Goal: Task Accomplishment & Management: Manage account settings

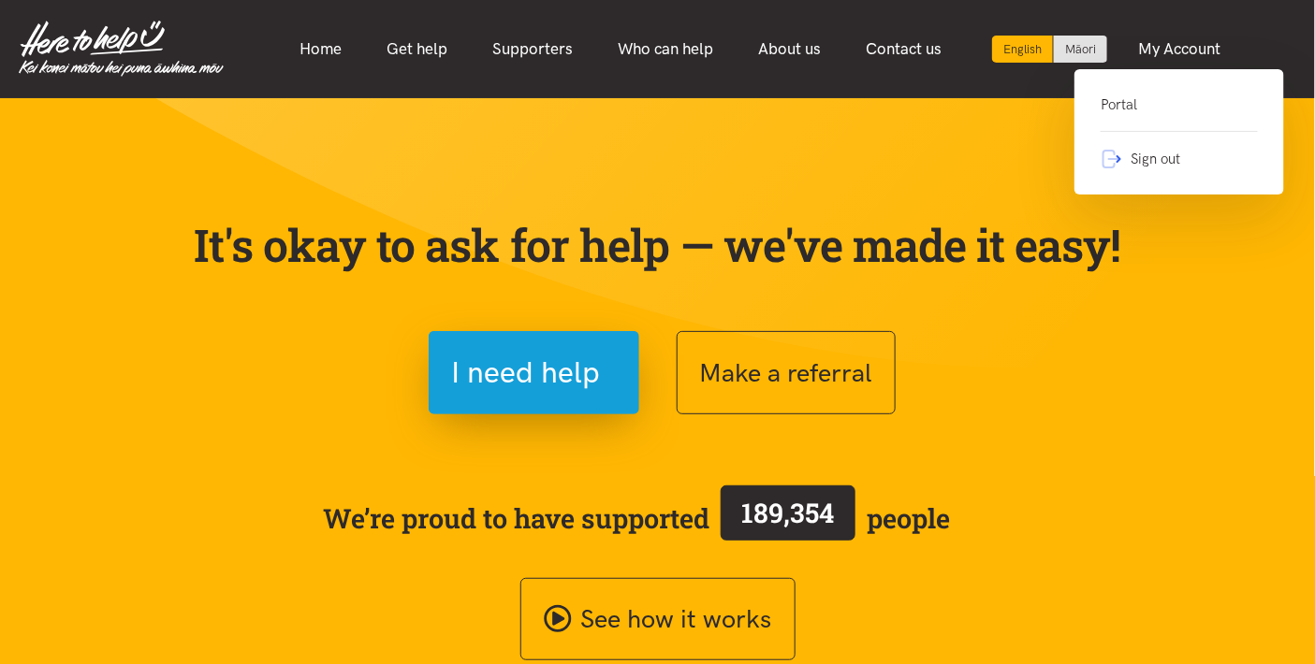
click at [1123, 108] on link "Portal" at bounding box center [1179, 113] width 157 height 38
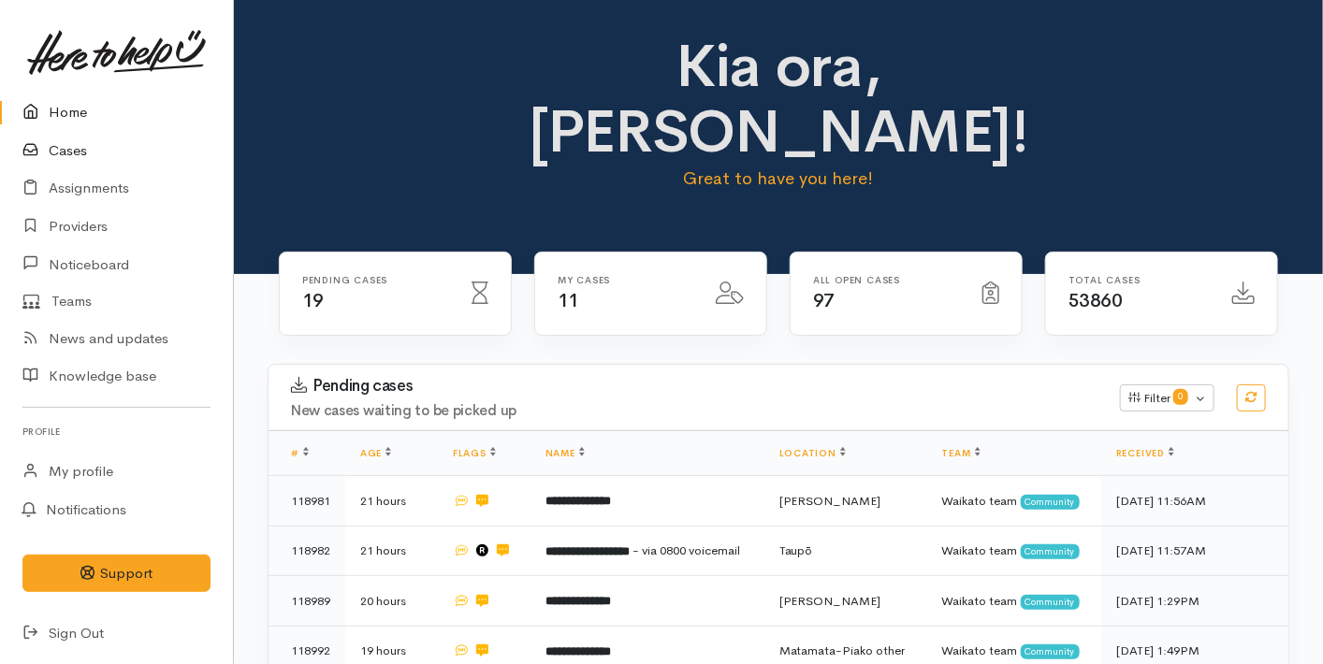
click at [94, 157] on link "Cases" at bounding box center [116, 151] width 233 height 38
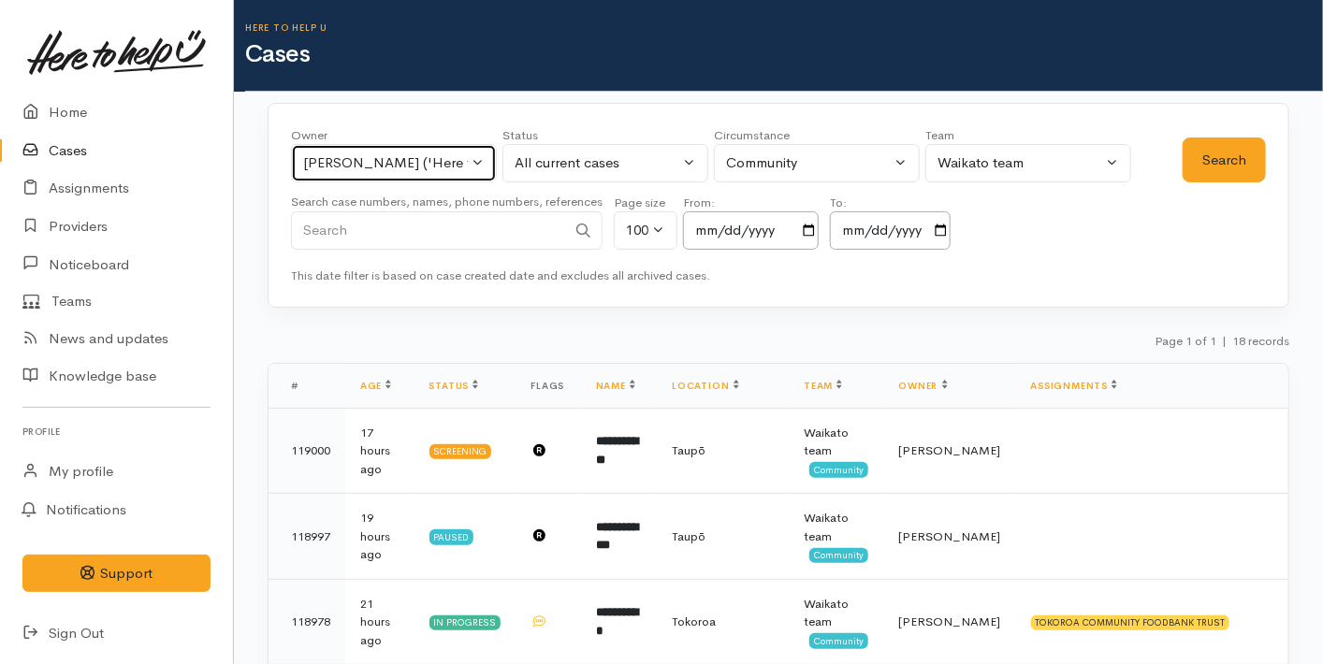
click at [435, 153] on div "Nicole Rusk ('Here to help u')" at bounding box center [385, 164] width 165 height 22
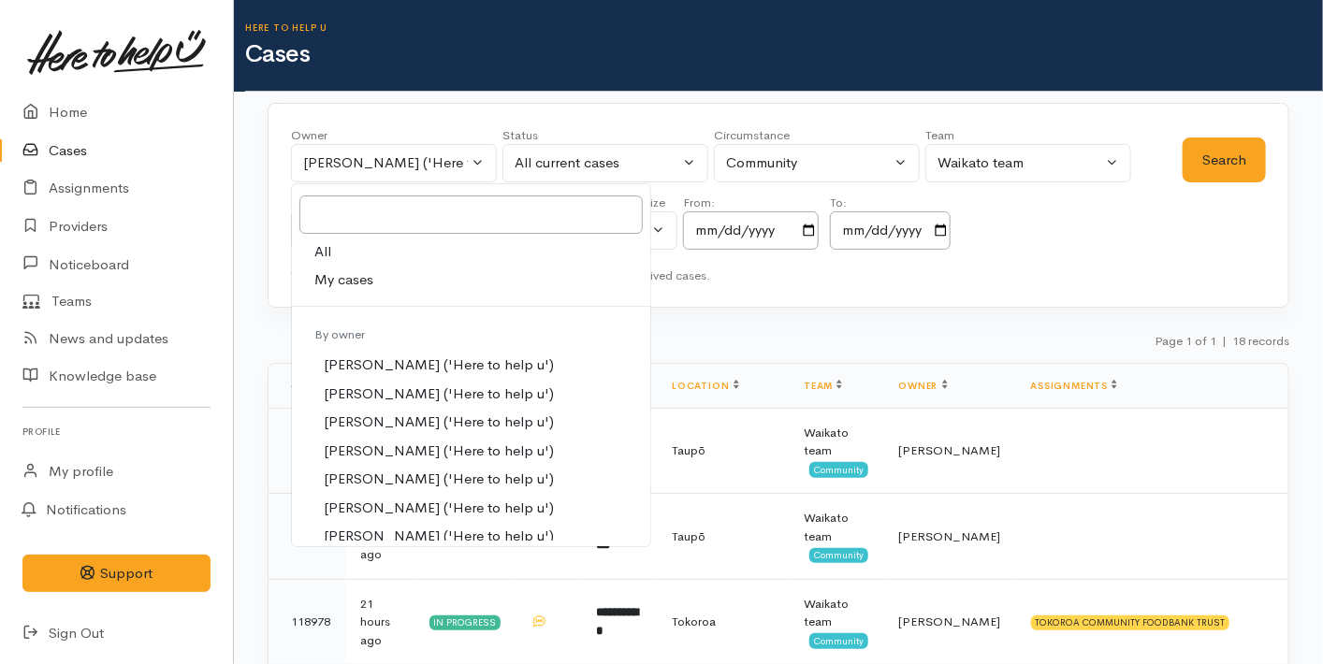
click at [379, 280] on link "My cases" at bounding box center [471, 280] width 358 height 29
select select "1648"
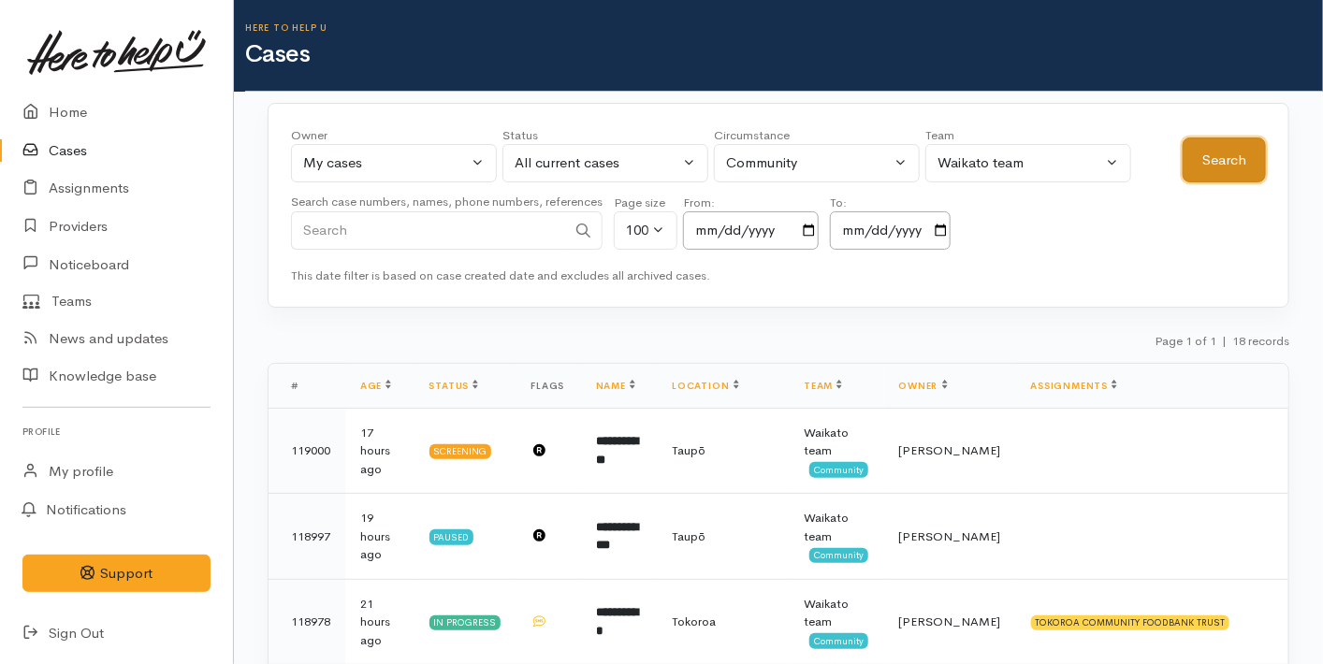
click at [1232, 166] on button "Search" at bounding box center [1224, 161] width 83 height 46
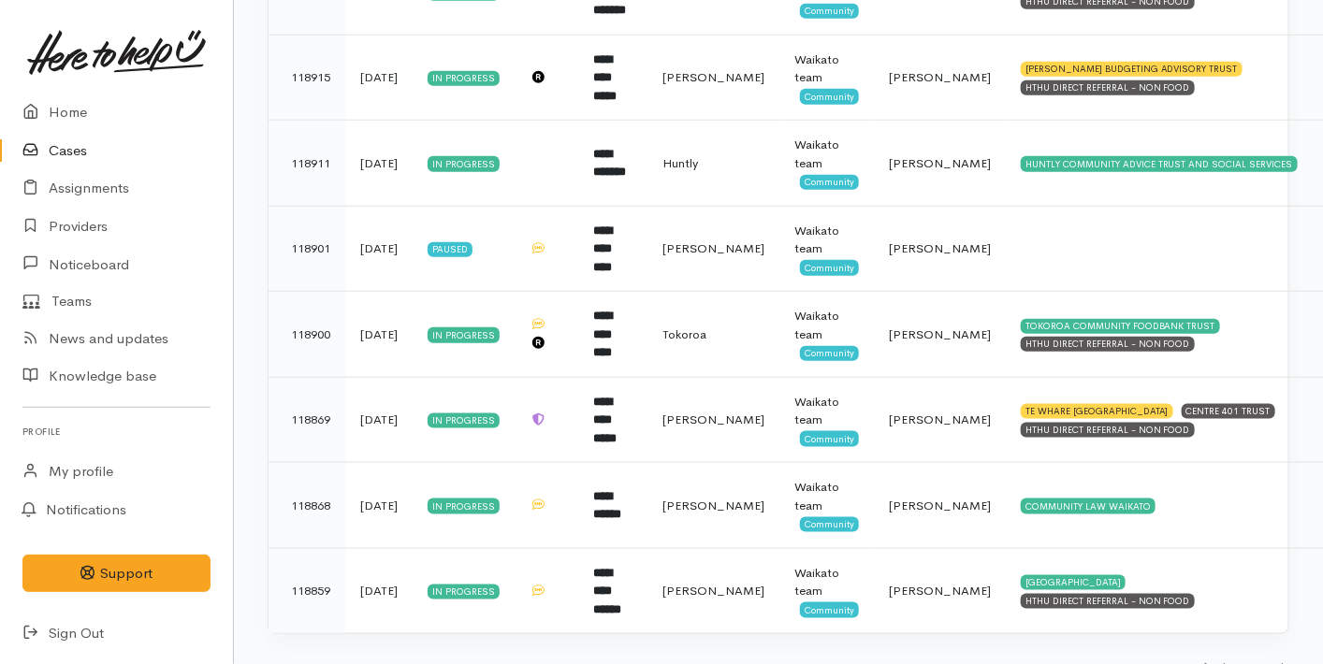
scroll to position [719, 0]
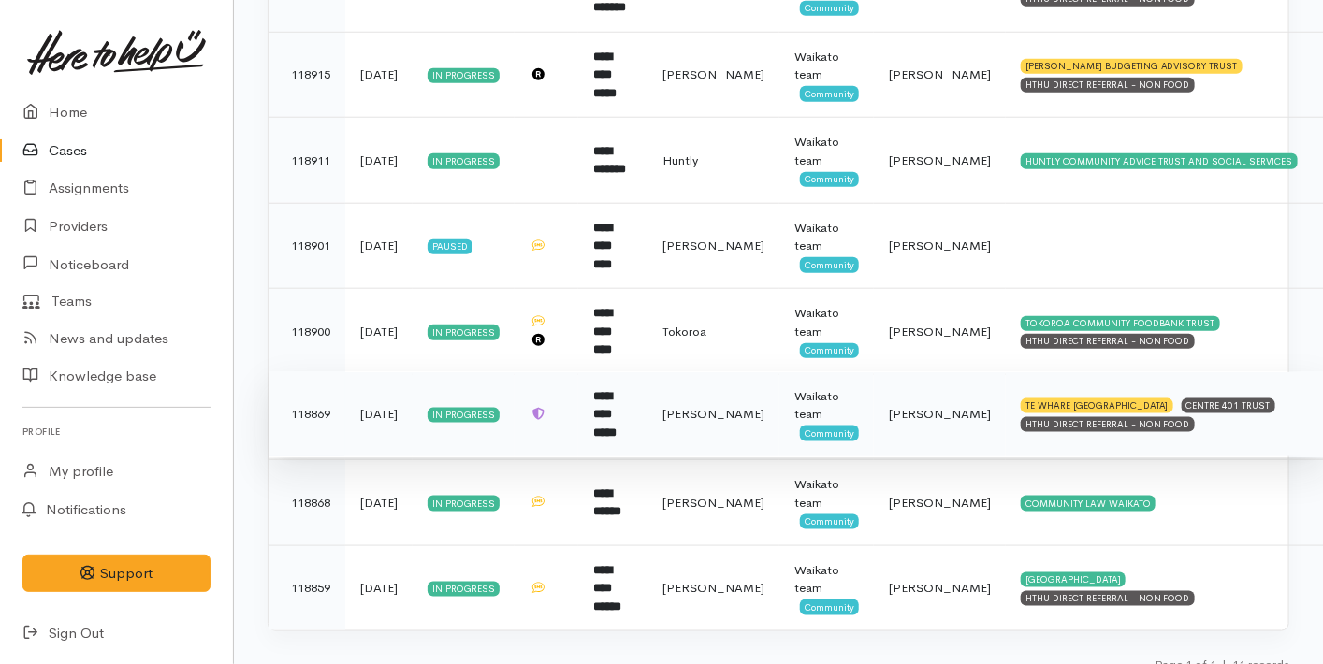
click at [844, 414] on div "Waikato team" at bounding box center [827, 405] width 65 height 37
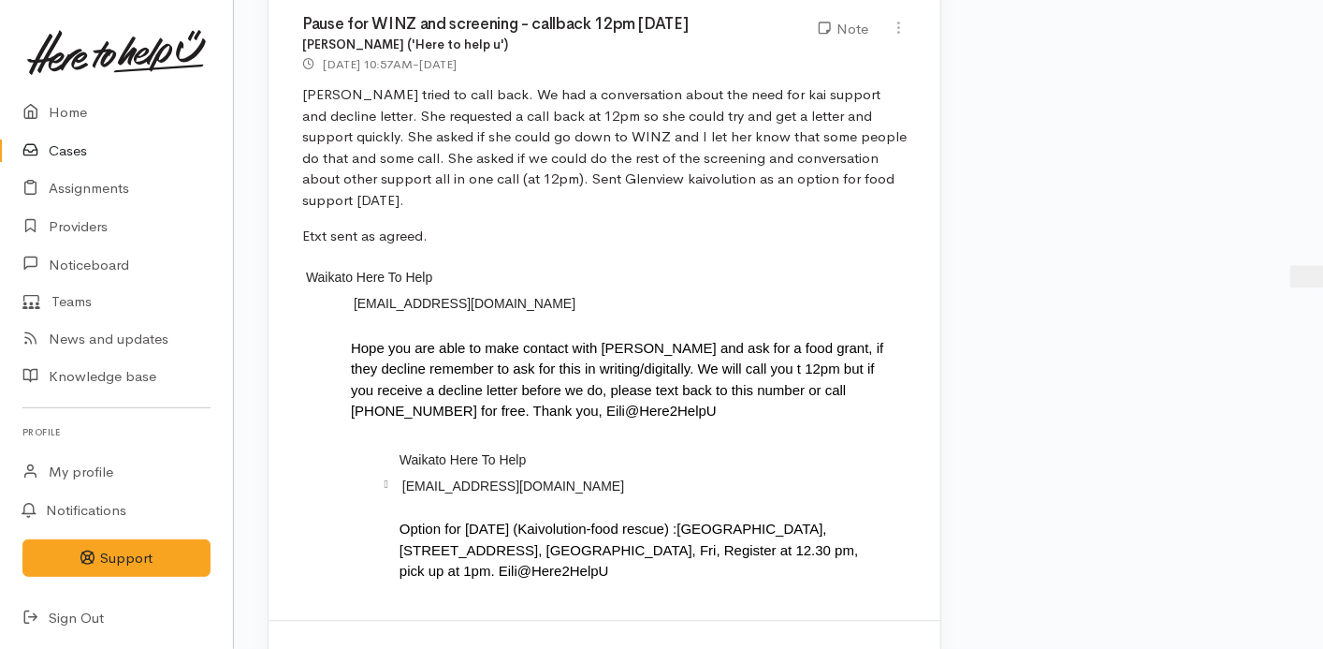
scroll to position [7953, 0]
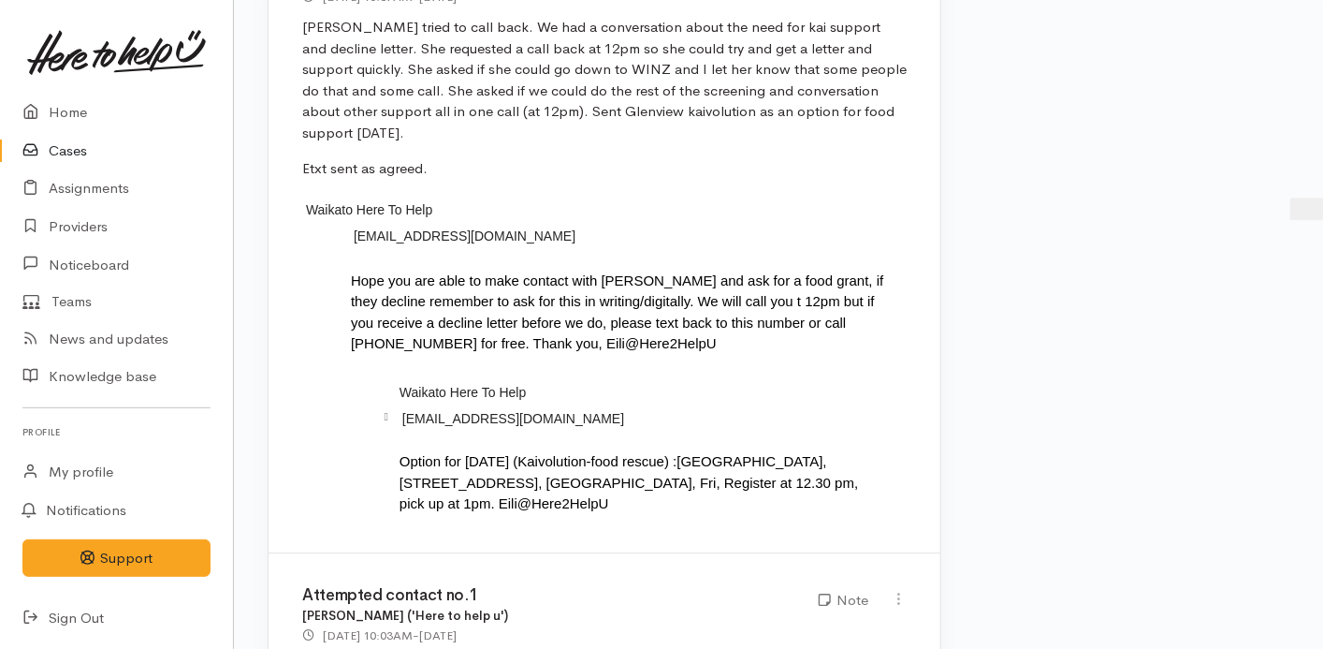
click at [79, 144] on link "Cases" at bounding box center [116, 151] width 233 height 38
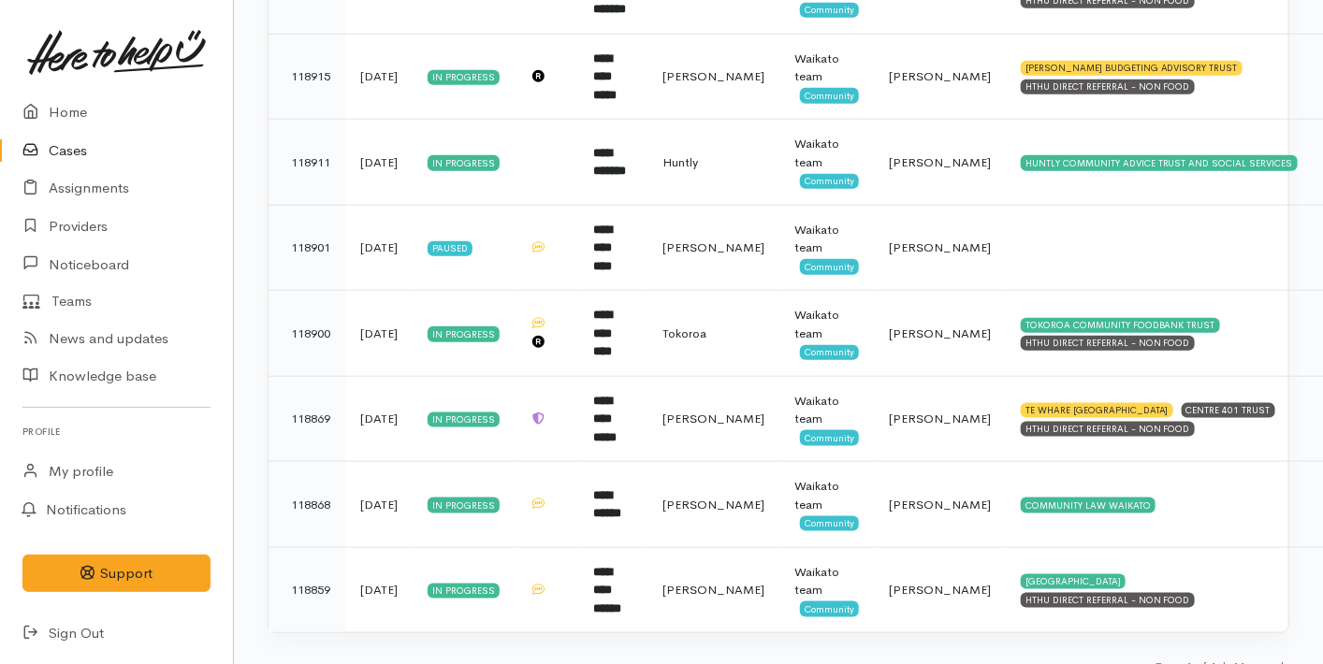
scroll to position [732, 0]
